Goal: Find specific page/section: Find specific page/section

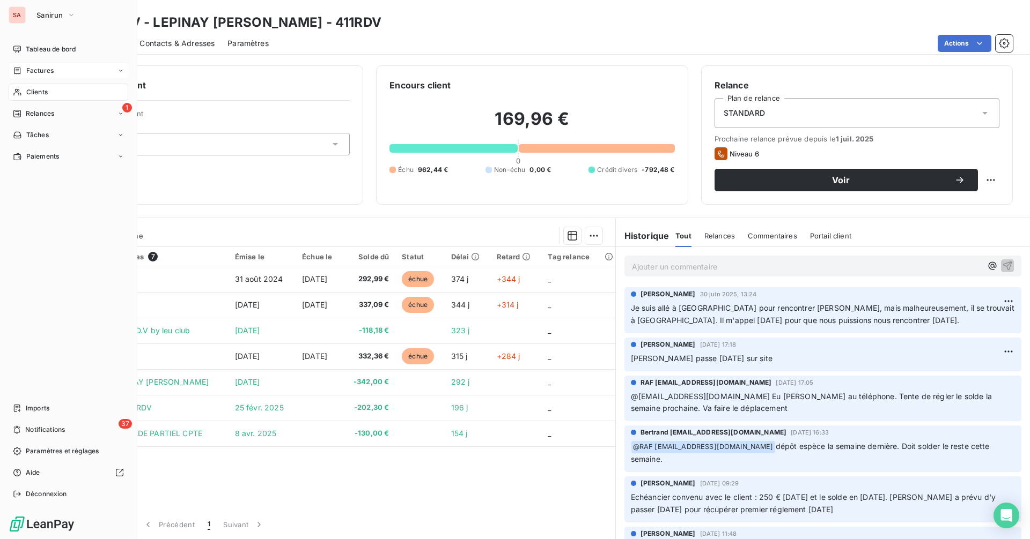
click at [67, 70] on div "Factures" at bounding box center [69, 70] width 120 height 17
click at [69, 131] on div "Clients" at bounding box center [69, 135] width 120 height 17
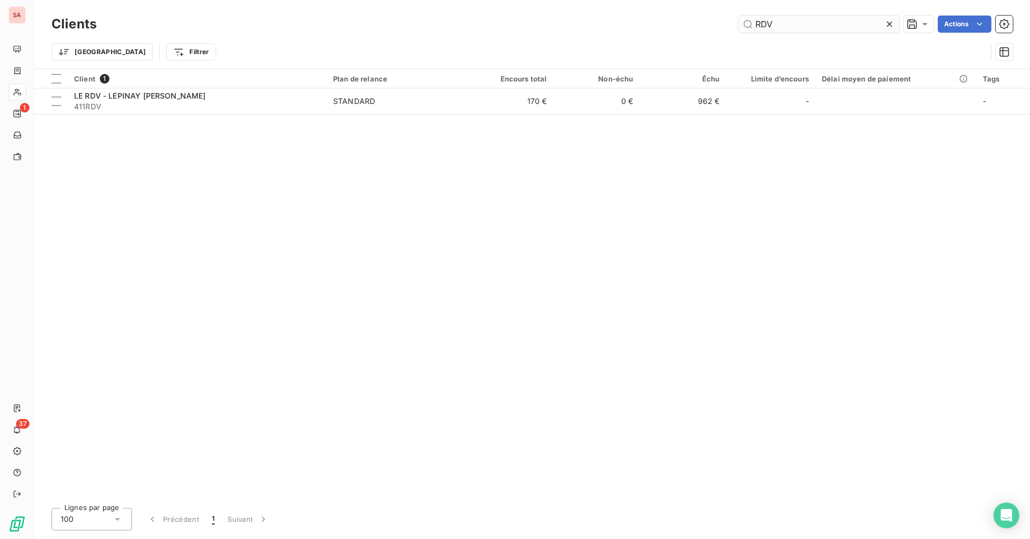
click at [783, 31] on input "RDV" at bounding box center [818, 24] width 161 height 17
drag, startPoint x: 783, startPoint y: 28, endPoint x: 721, endPoint y: 31, distance: 62.3
click at [722, 30] on div "RDV Actions" at bounding box center [560, 24] width 903 height 17
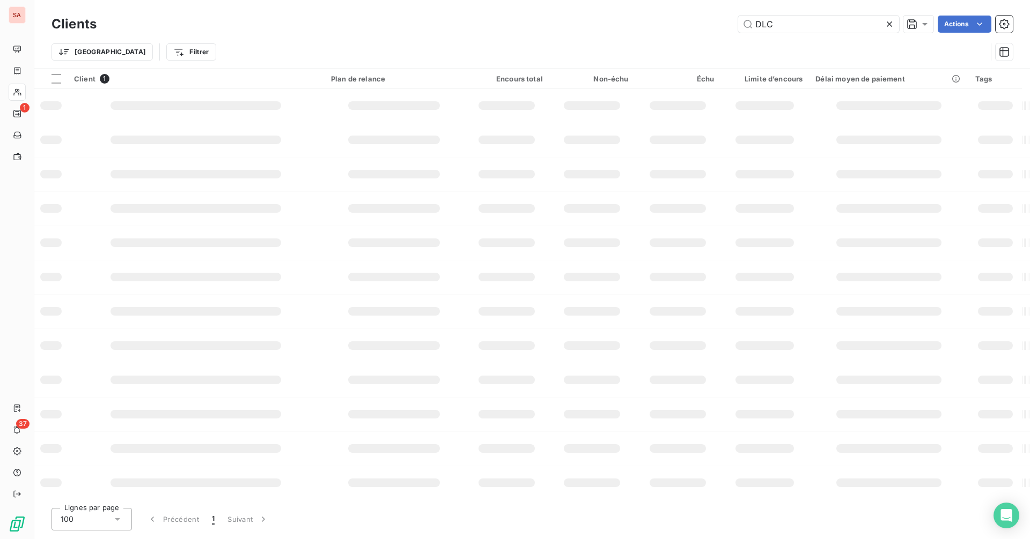
type input "DLC"
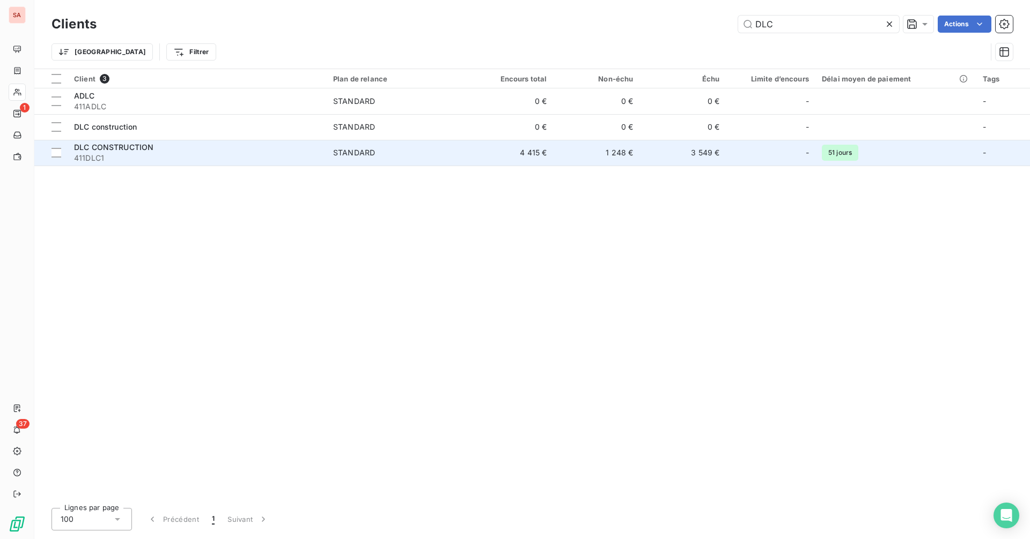
click at [381, 151] on span "STANDARD" at bounding box center [397, 152] width 128 height 11
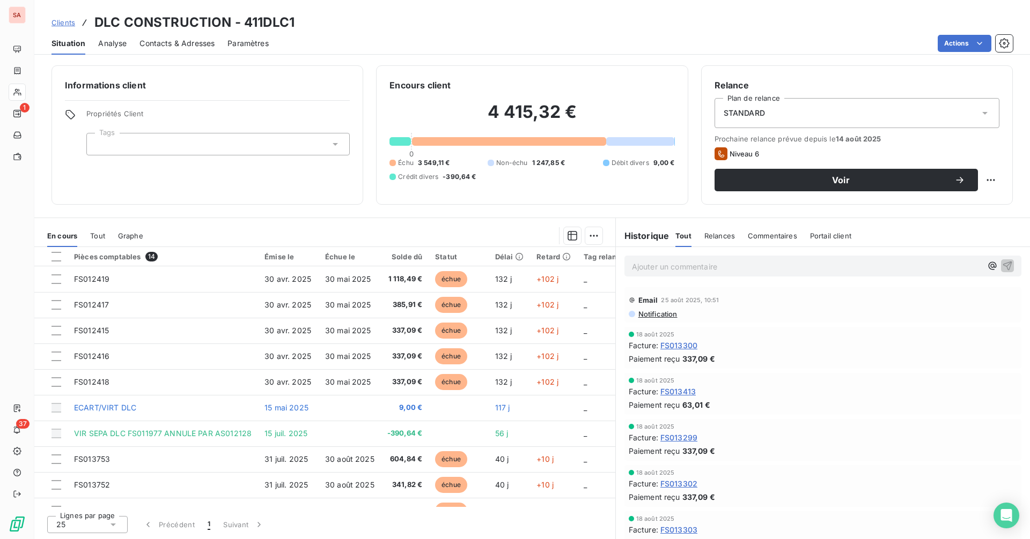
click at [166, 40] on span "Contacts & Adresses" at bounding box center [176, 43] width 75 height 11
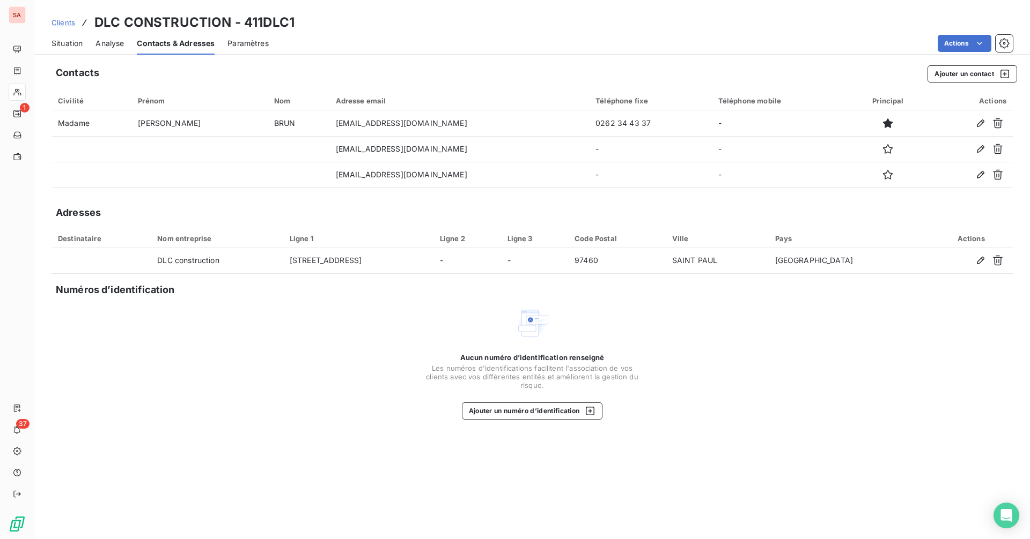
click at [75, 43] on span "Situation" at bounding box center [66, 43] width 31 height 11
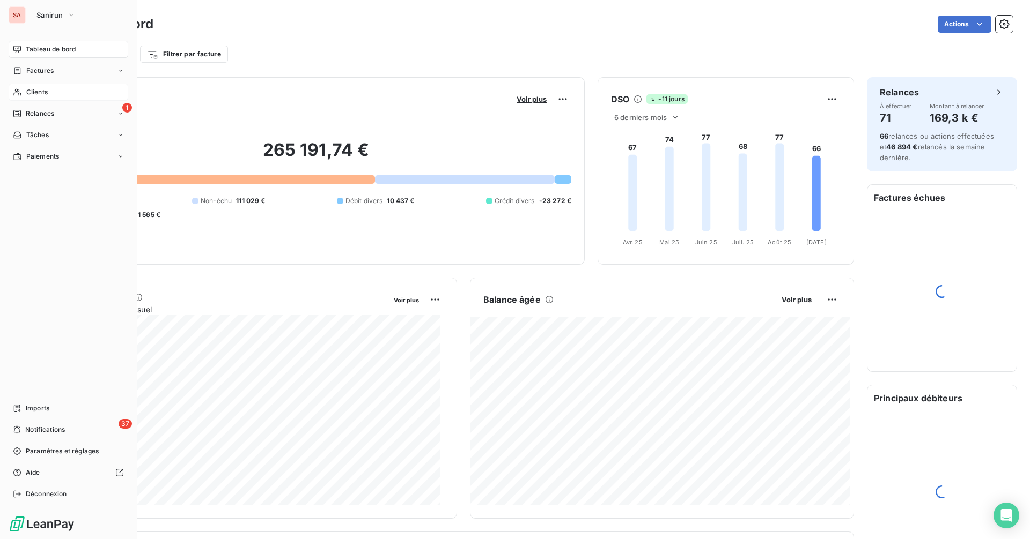
click at [42, 88] on span "Clients" at bounding box center [36, 92] width 21 height 10
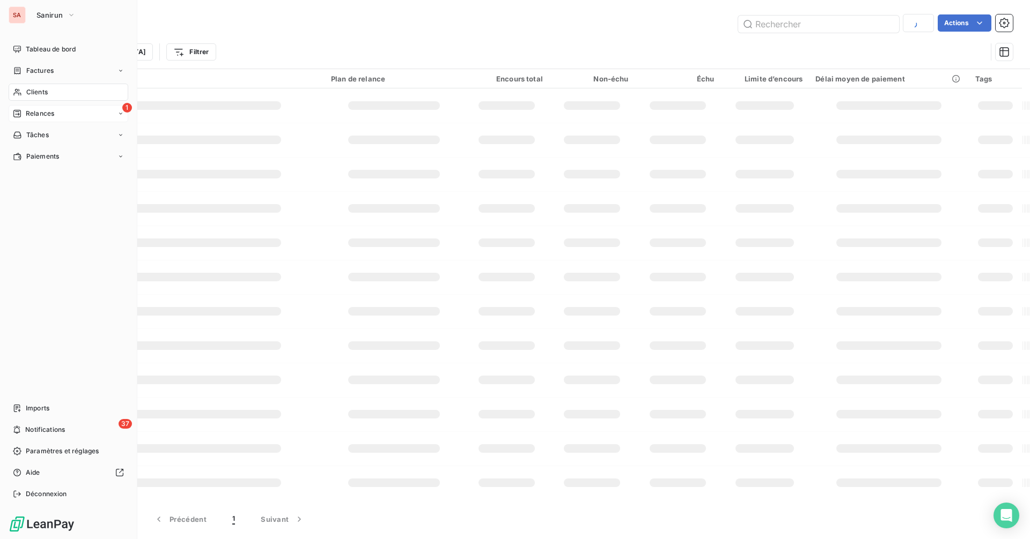
click at [48, 114] on span "Relances" at bounding box center [40, 114] width 28 height 10
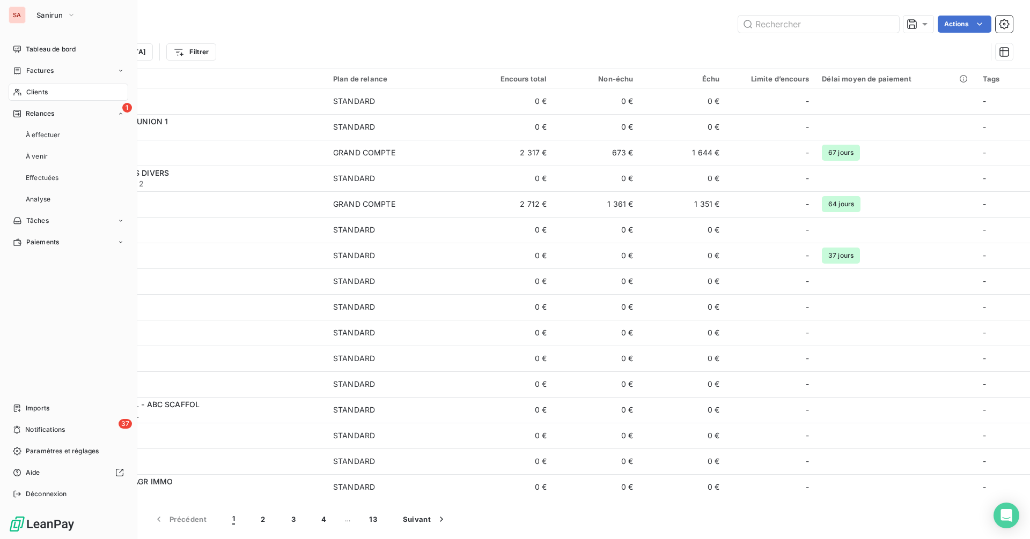
click at [47, 92] on span "Clients" at bounding box center [36, 92] width 21 height 10
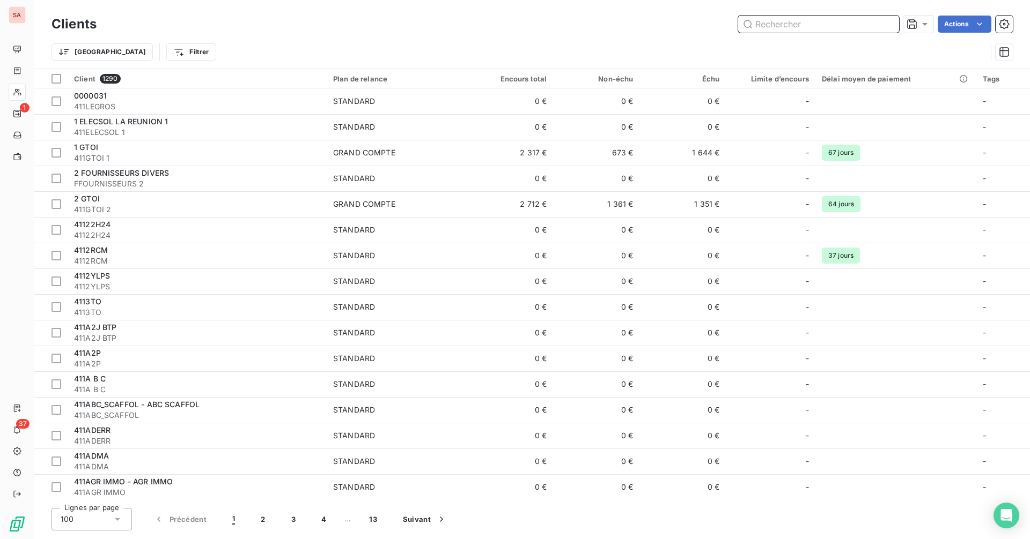
click at [801, 19] on input "text" at bounding box center [818, 24] width 161 height 17
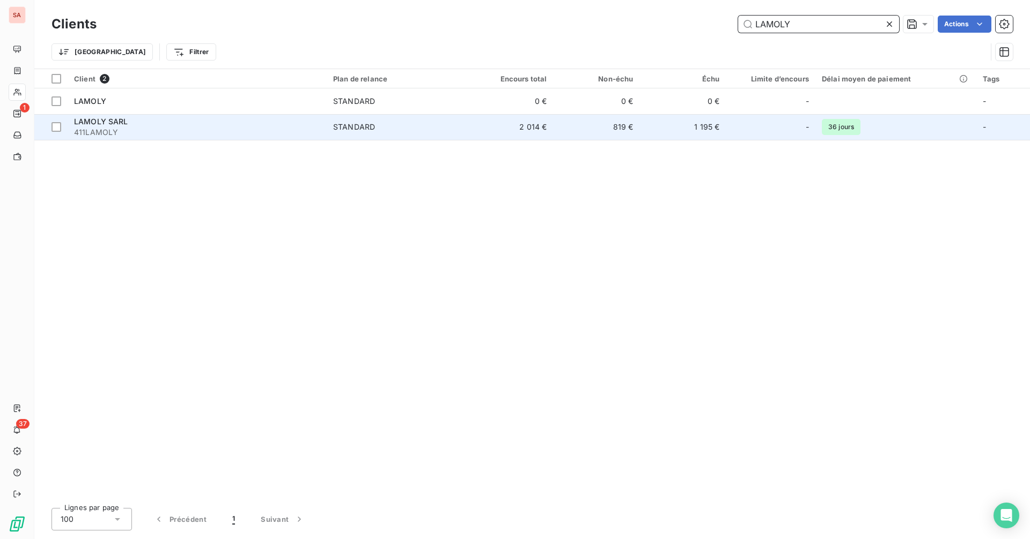
type input "LAMOLY"
click at [450, 122] on span "STANDARD" at bounding box center [397, 127] width 128 height 11
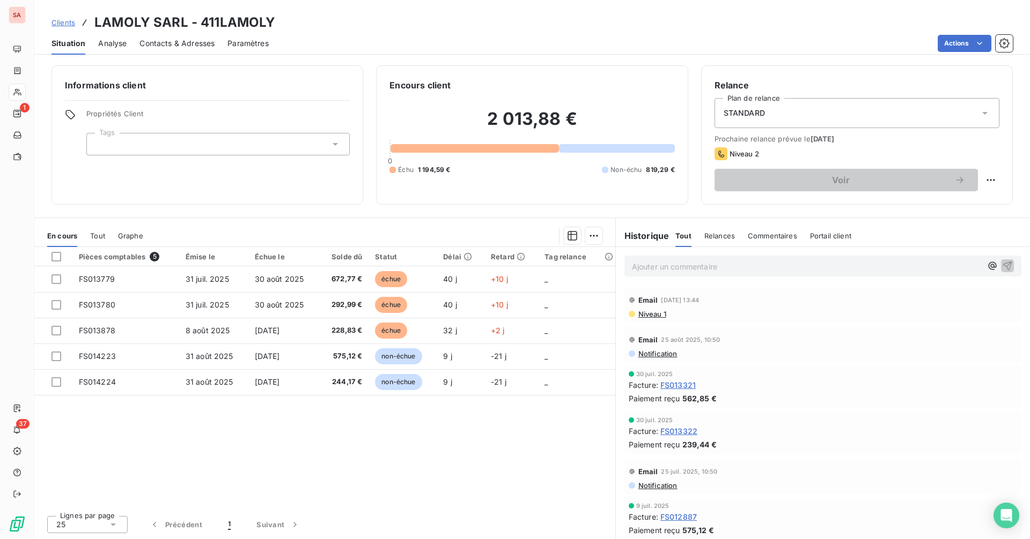
click at [150, 46] on span "Contacts & Adresses" at bounding box center [176, 43] width 75 height 11
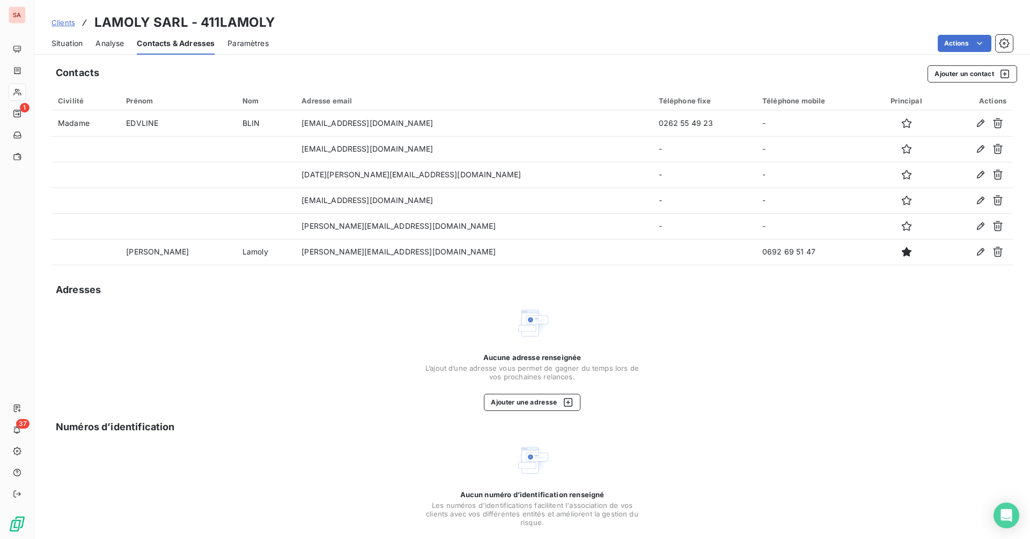
click at [69, 41] on span "Situation" at bounding box center [66, 43] width 31 height 11
